Goal: Register for event/course

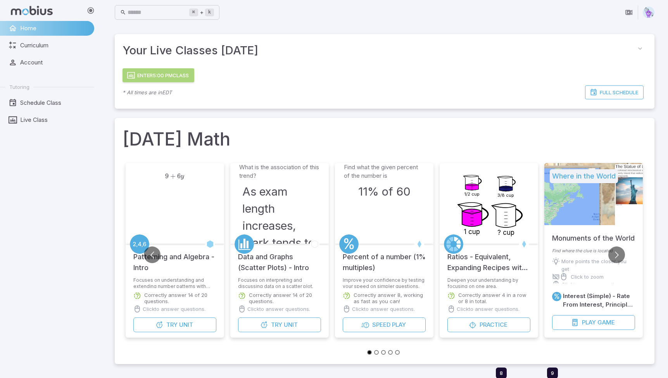
click at [167, 76] on button "Enter 5:00 PM Class" at bounding box center [159, 75] width 72 height 14
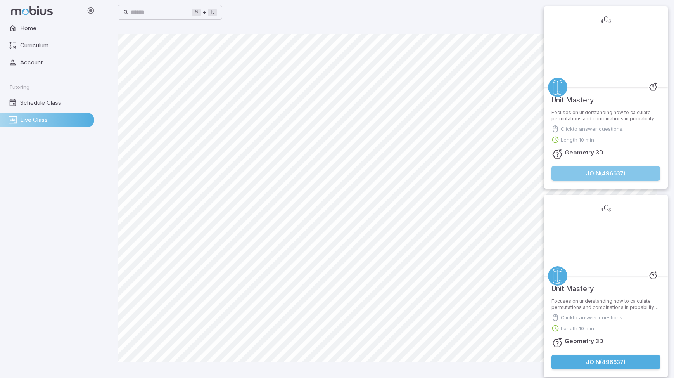
click at [590, 173] on button "Join ( 496637 )" at bounding box center [606, 173] width 109 height 15
click at [614, 363] on button "Join ( 496637 )" at bounding box center [606, 362] width 109 height 15
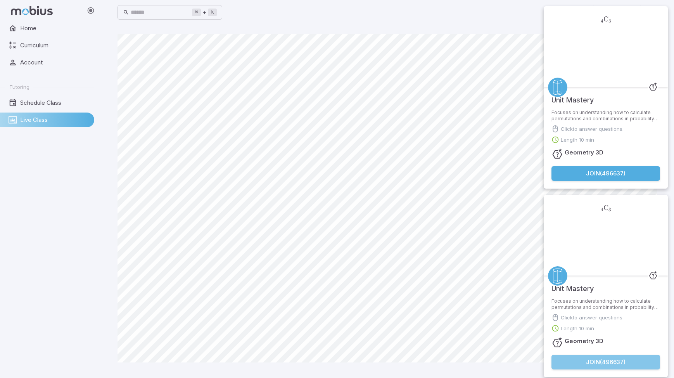
click at [612, 358] on button "Join ( 496637 )" at bounding box center [606, 362] width 109 height 15
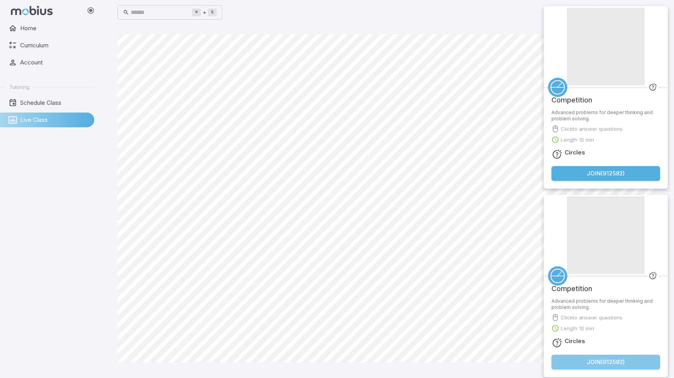
click at [587, 361] on button "Join ( 912582 )" at bounding box center [606, 362] width 109 height 15
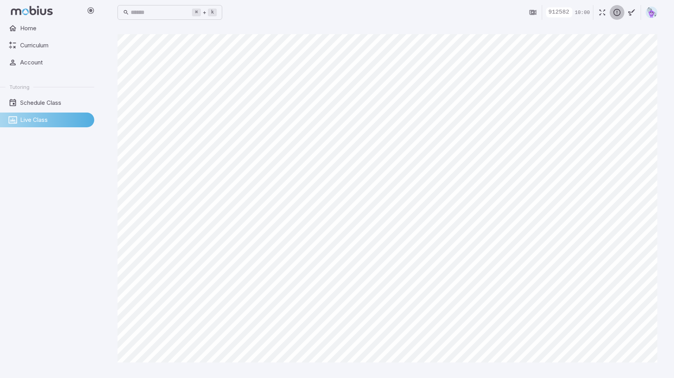
click at [613, 13] on icon "button" at bounding box center [617, 12] width 9 height 9
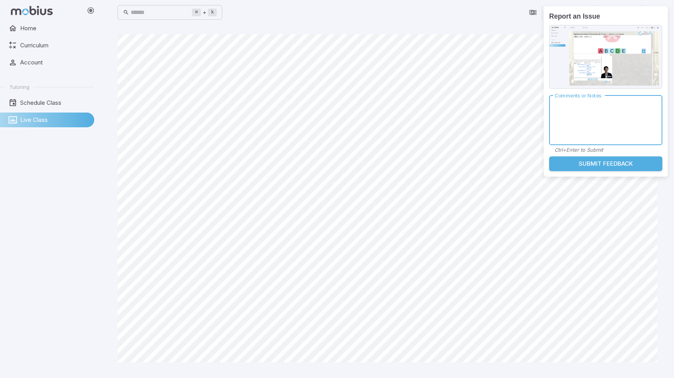
click at [612, 122] on textarea "Comments or Notes" at bounding box center [606, 120] width 102 height 37
click at [590, 102] on textarea "Comments or Notes" at bounding box center [606, 120] width 102 height 37
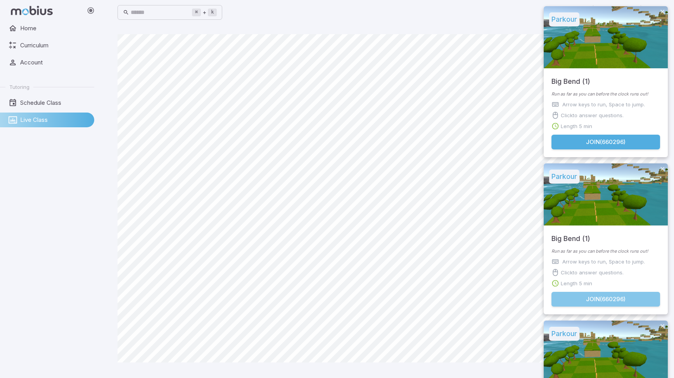
click at [596, 301] on button "Join ( 660296 )" at bounding box center [606, 299] width 109 height 15
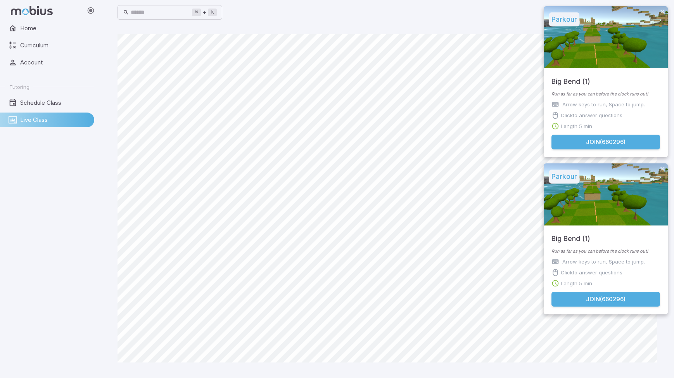
click at [596, 301] on button "Join ( 660296 )" at bounding box center [606, 299] width 109 height 15
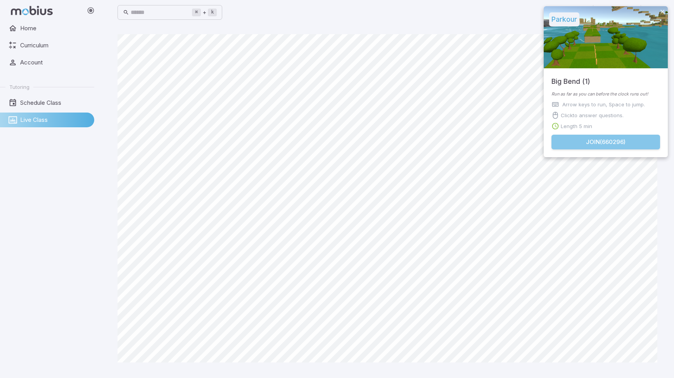
click at [587, 138] on button "Join ( 660296 )" at bounding box center [606, 142] width 109 height 15
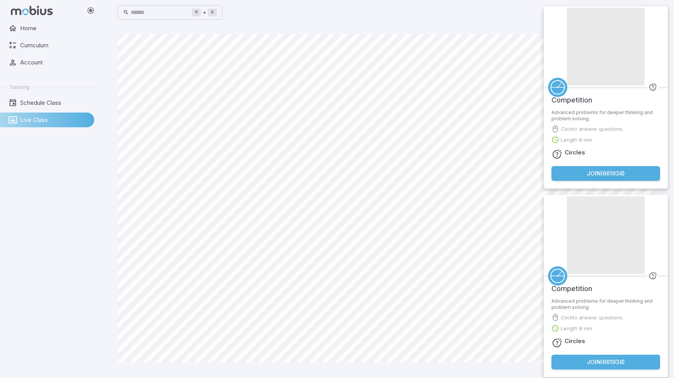
click at [604, 175] on button "Join ( 661938 )" at bounding box center [606, 173] width 109 height 15
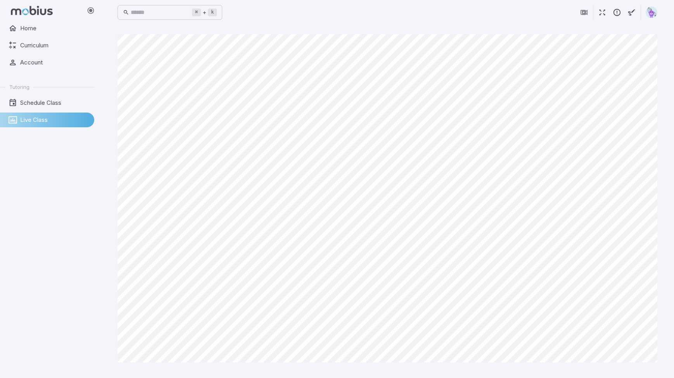
click at [604, 175] on div "Competition Advanced problems for deeper thinking and problem solving. Click to…" at bounding box center [606, 100] width 124 height 189
